Goal: Information Seeking & Learning: Learn about a topic

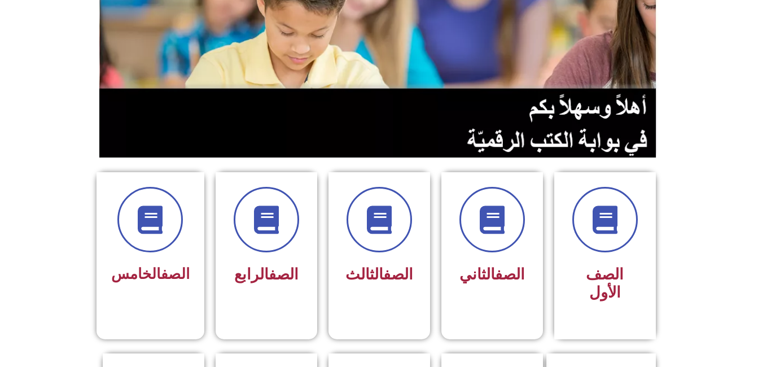
scroll to position [165, 0]
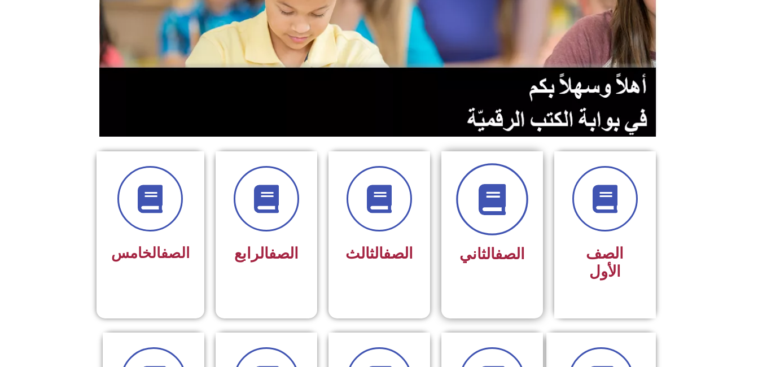
click at [507, 211] on icon at bounding box center [491, 199] width 31 height 31
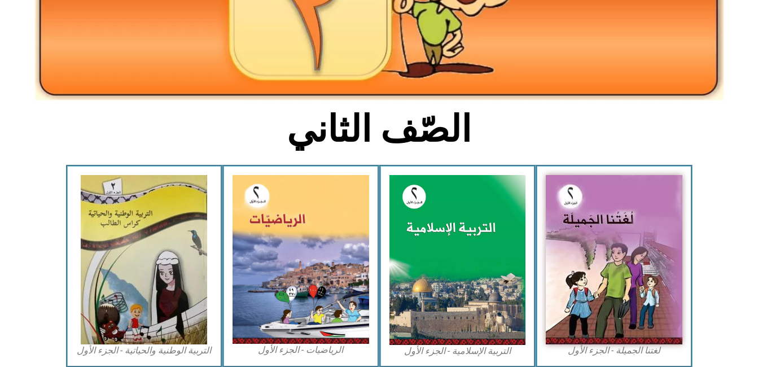
scroll to position [207, 0]
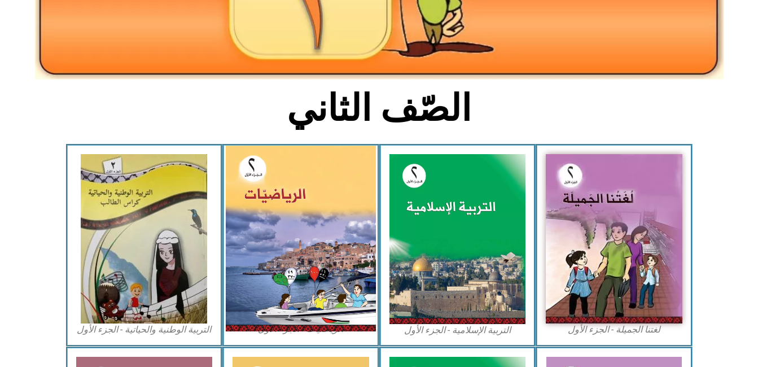
click at [354, 262] on img at bounding box center [301, 239] width 150 height 186
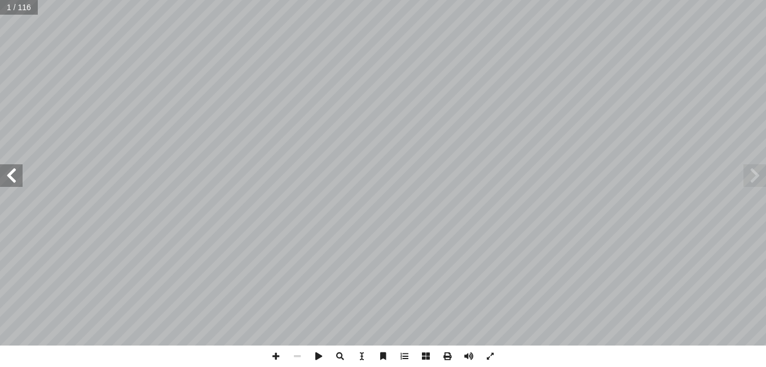
click at [14, 177] on span at bounding box center [11, 175] width 23 height 23
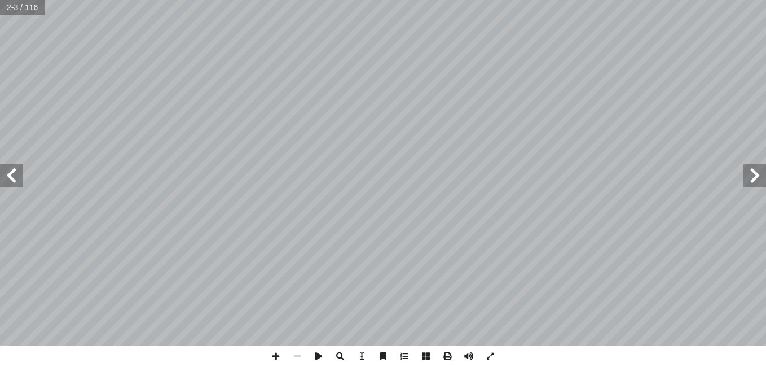
click at [14, 177] on span at bounding box center [11, 175] width 23 height 23
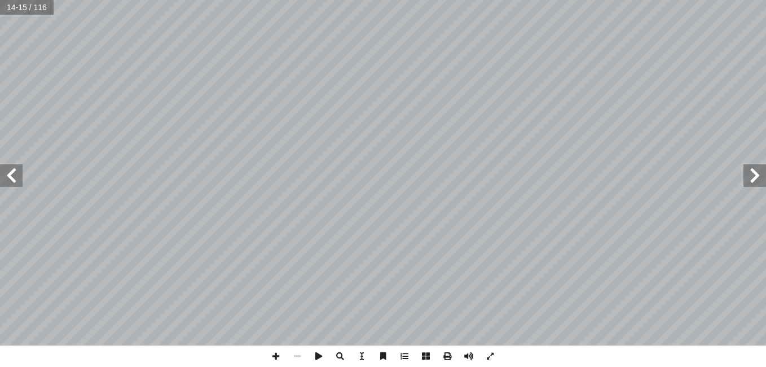
click at [14, 177] on span at bounding box center [11, 175] width 23 height 23
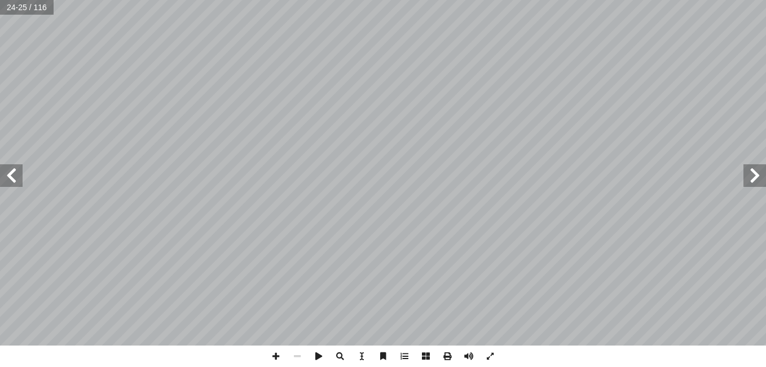
click at [14, 177] on span at bounding box center [11, 175] width 23 height 23
click at [753, 171] on span at bounding box center [755, 175] width 23 height 23
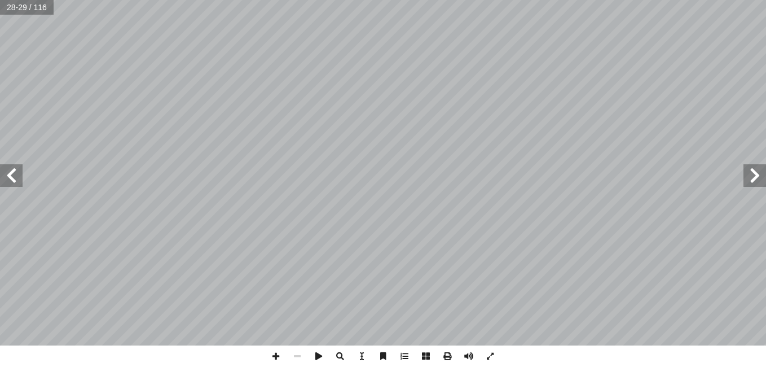
click at [12, 173] on span at bounding box center [11, 175] width 23 height 23
click at [279, 354] on span at bounding box center [275, 355] width 21 height 21
